Goal: Check status: Check status

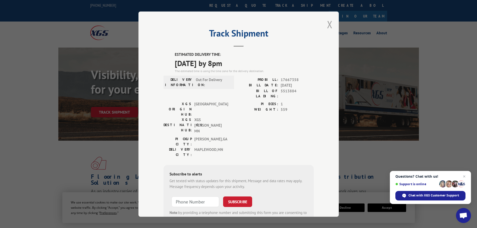
click at [328, 24] on button "Close modal" at bounding box center [330, 24] width 6 height 13
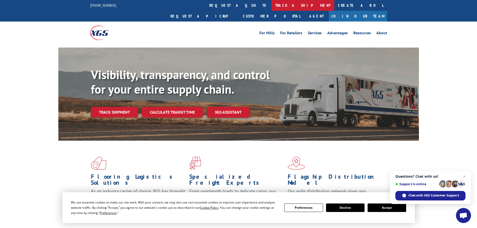
click at [271, 6] on link "track a shipment" at bounding box center [302, 5] width 63 height 11
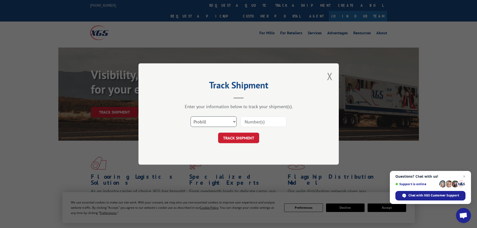
click at [213, 119] on select "Select category... Probill BOL PO" at bounding box center [213, 121] width 46 height 11
select select "bol"
click at [190, 116] on select "Select category... Probill BOL PO" at bounding box center [213, 121] width 46 height 11
click at [248, 117] on input at bounding box center [263, 121] width 46 height 11
paste input "7066106"
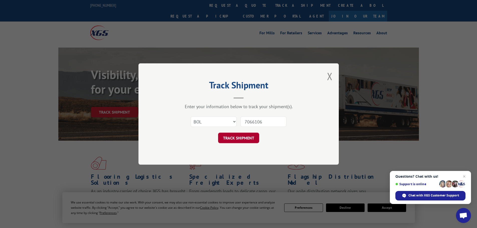
type input "7066106"
click at [248, 138] on button "TRACK SHIPMENT" at bounding box center [238, 138] width 41 height 11
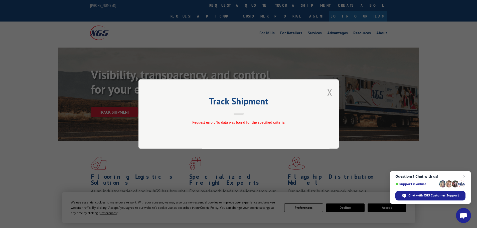
click at [329, 91] on button "Close modal" at bounding box center [330, 92] width 6 height 13
